Goal: Task Accomplishment & Management: Manage account settings

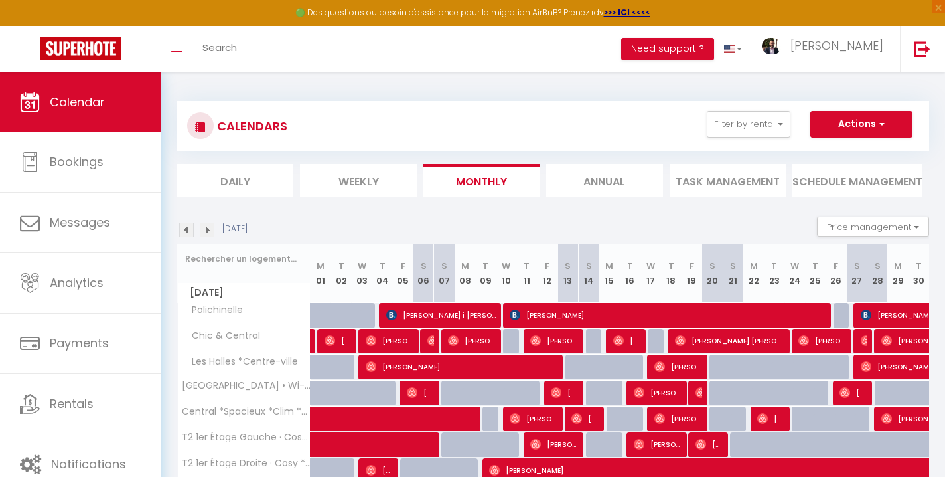
scroll to position [113, 0]
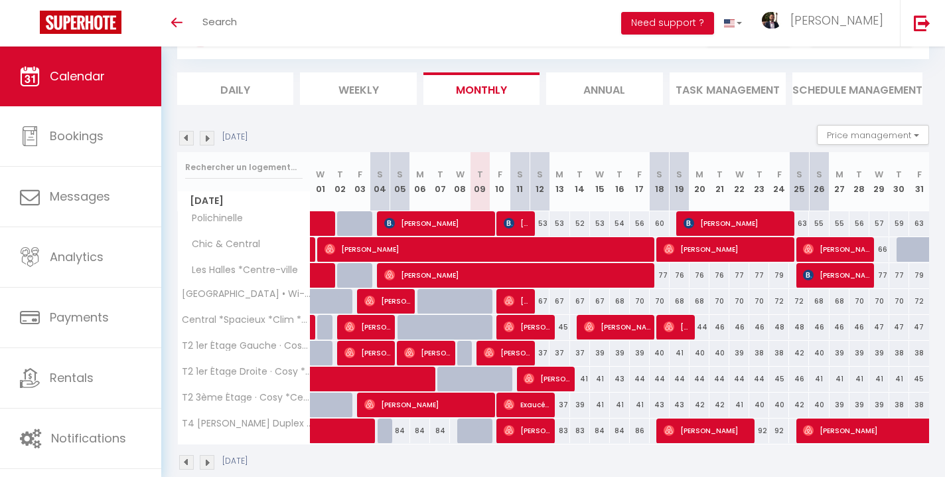
scroll to position [78, 0]
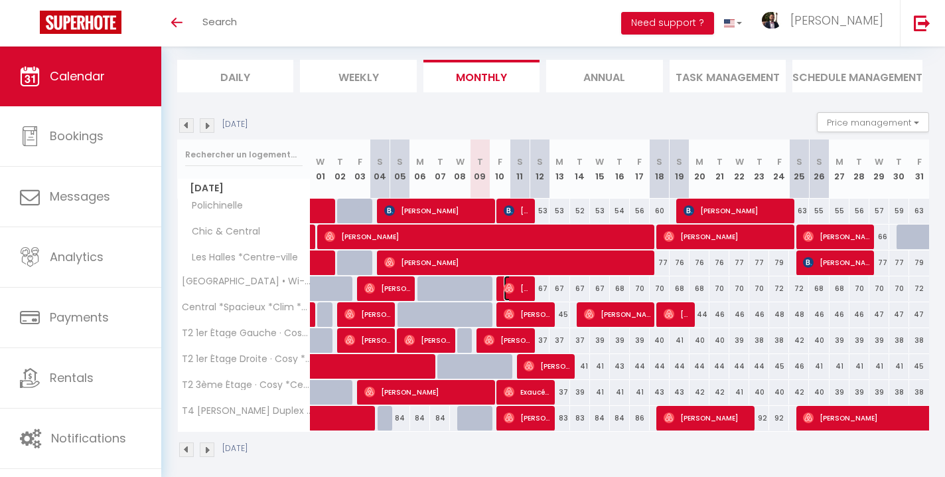
click at [515, 287] on span "Audrey Larroque" at bounding box center [517, 287] width 27 height 25
select select "OK"
select select "1"
select select "0"
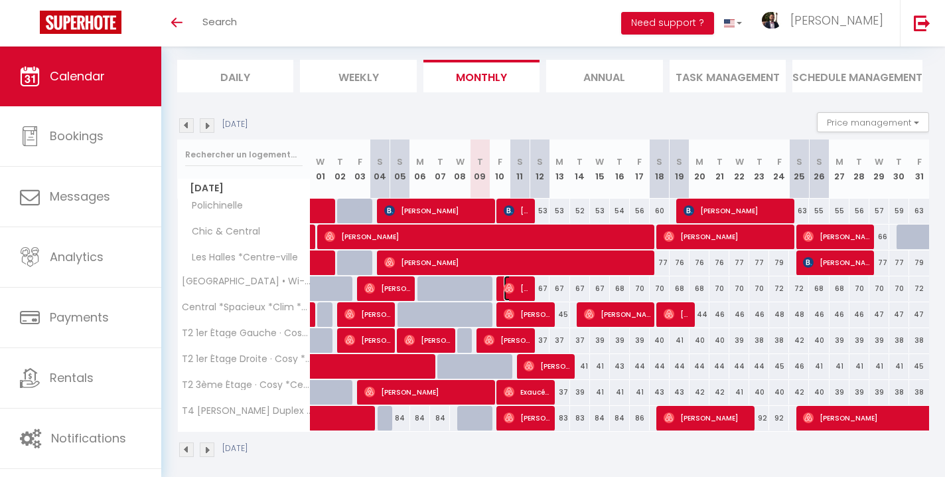
select select "1"
select select
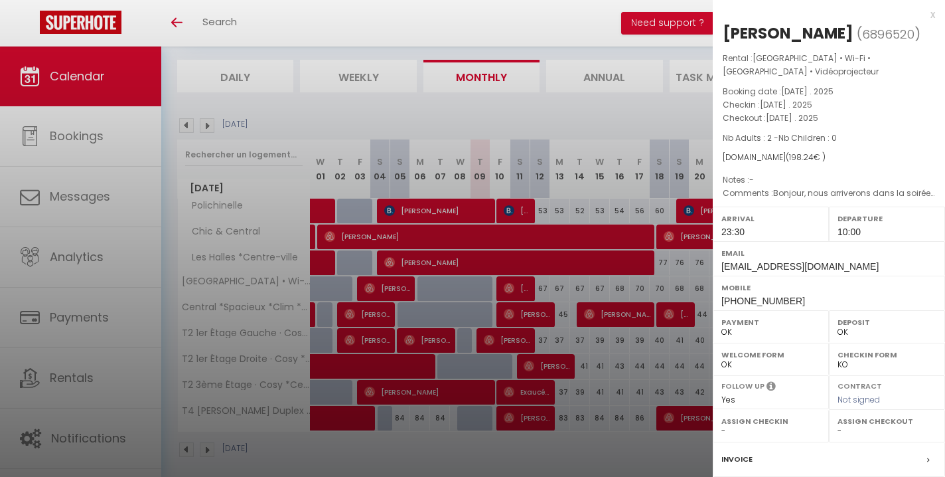
click at [531, 313] on div at bounding box center [472, 238] width 945 height 477
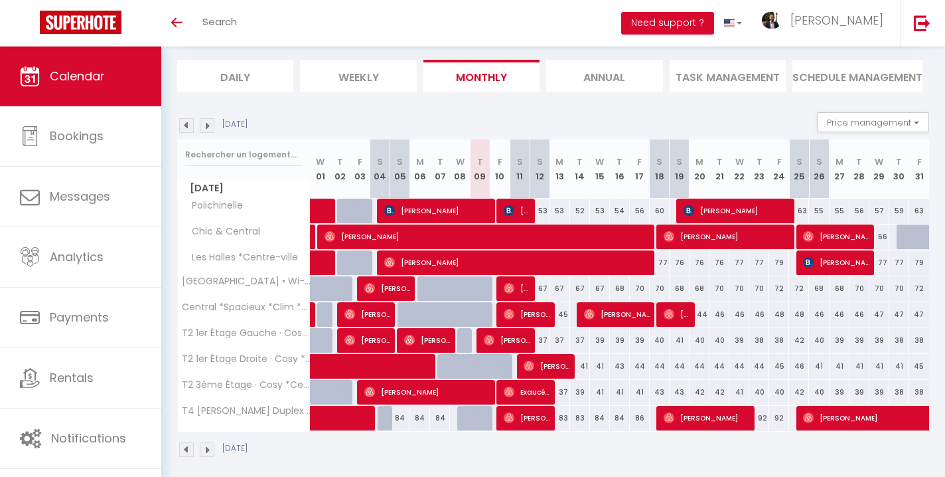
scroll to position [88, 0]
